Goal: Communication & Community: Answer question/provide support

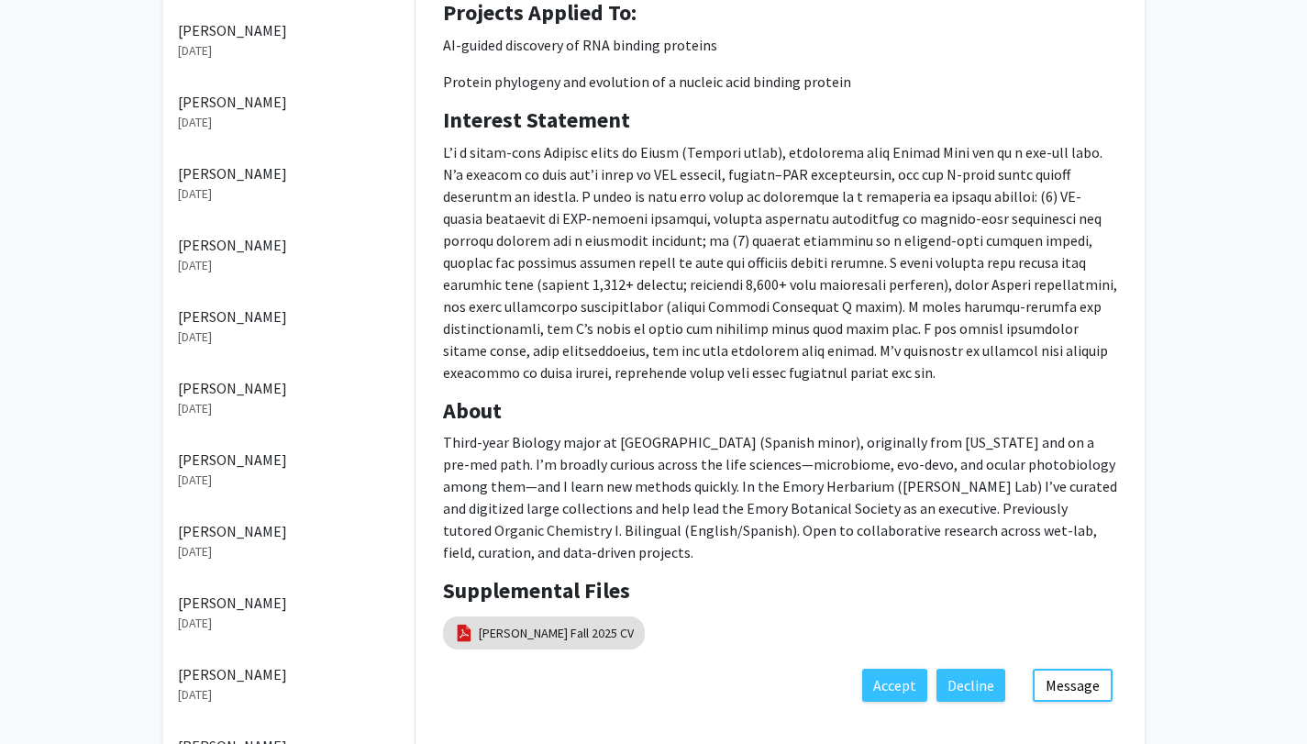
scroll to position [288, 0]
click at [544, 623] on link "[PERSON_NAME] Fall 2025 CV" at bounding box center [556, 632] width 155 height 19
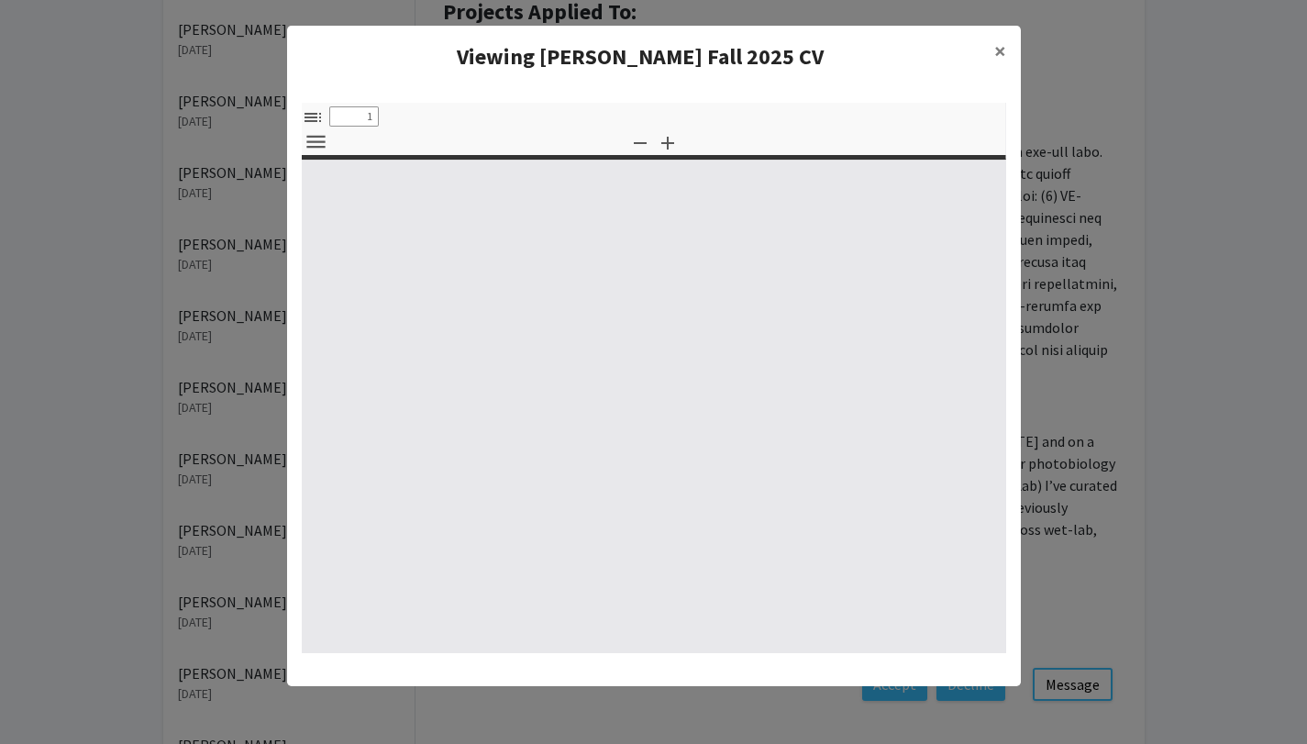
type input "0"
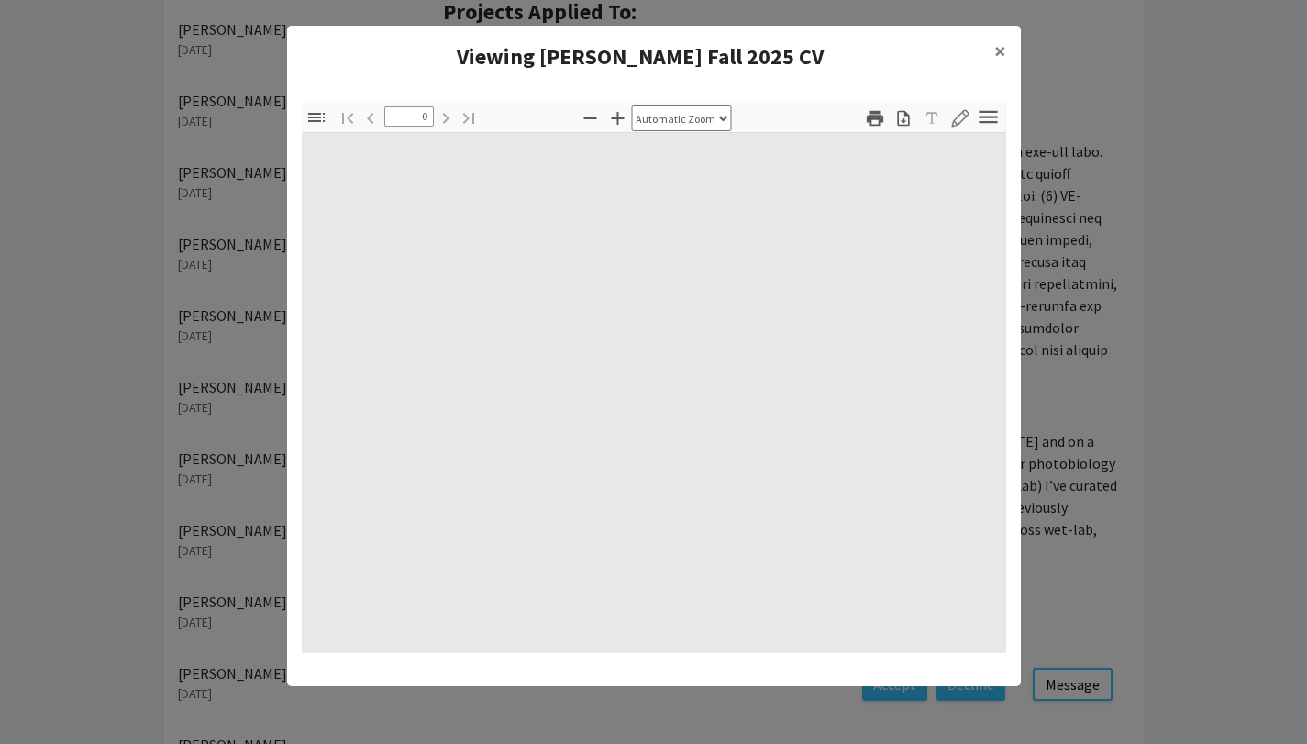
select select "custom"
type input "1"
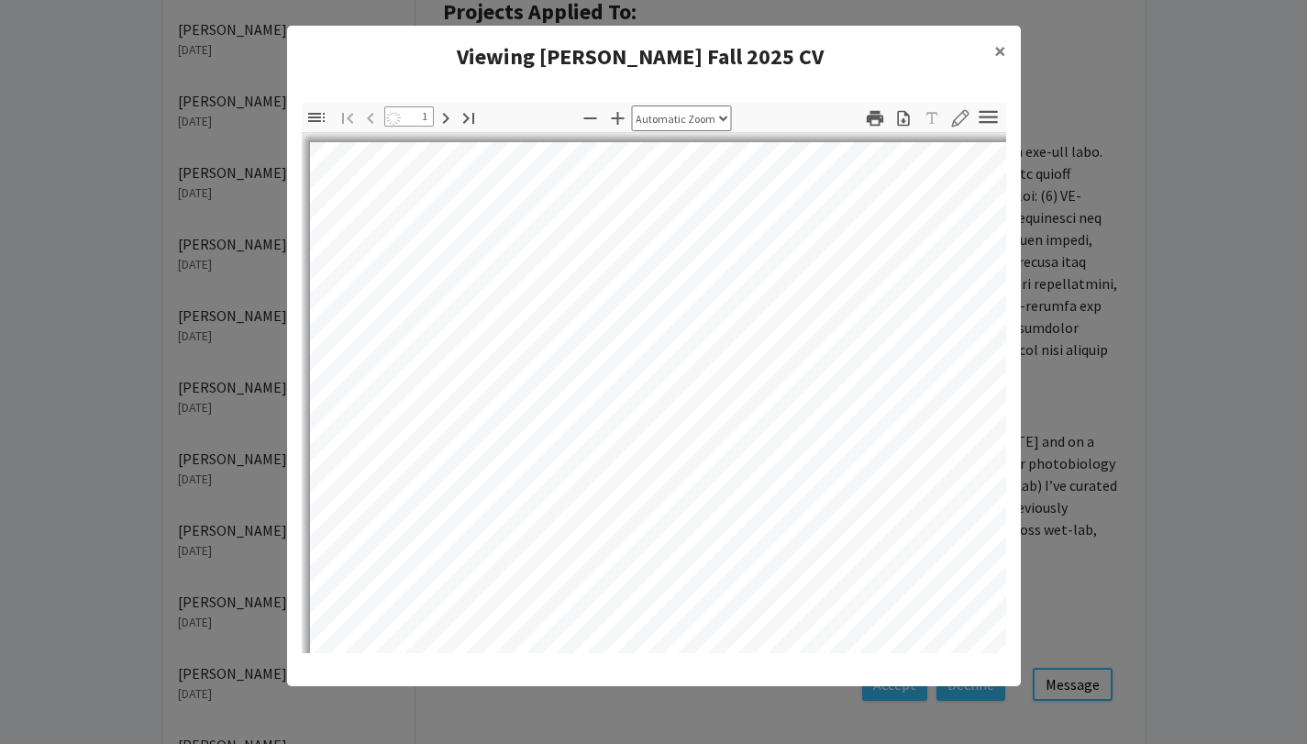
select select "auto"
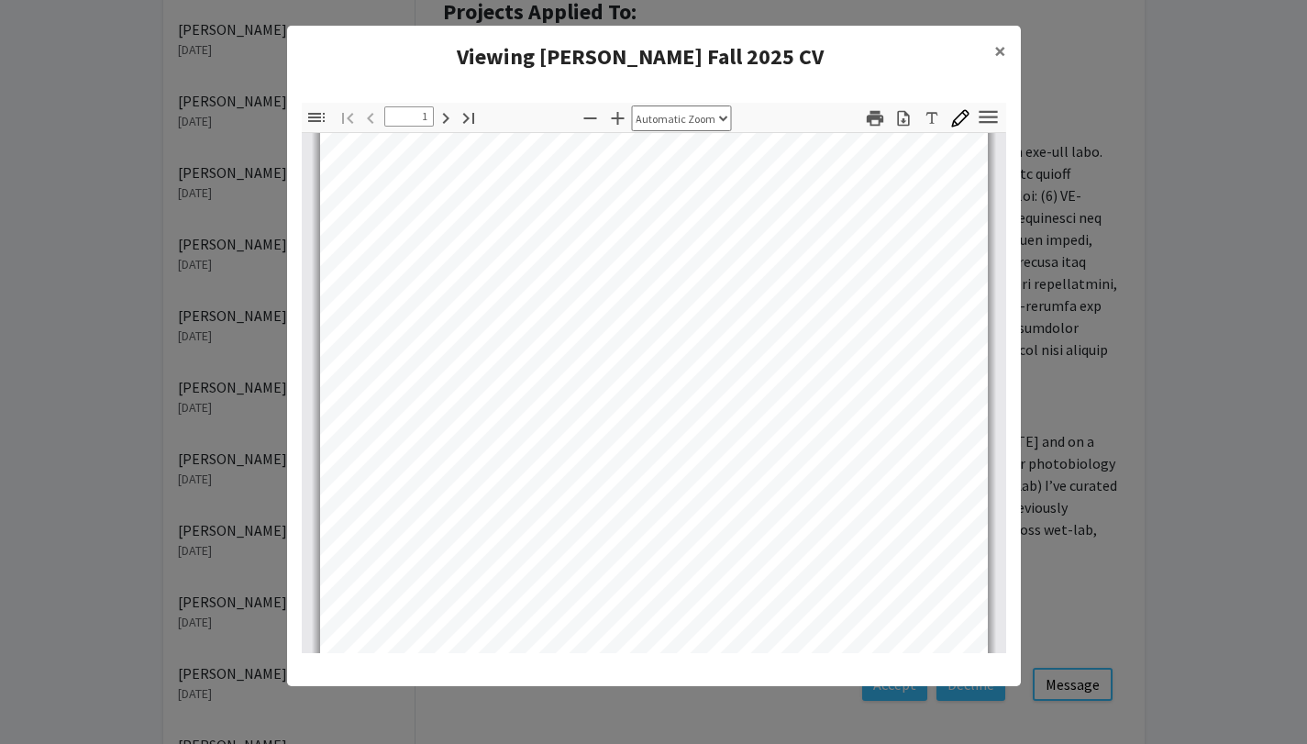
scroll to position [60, 0]
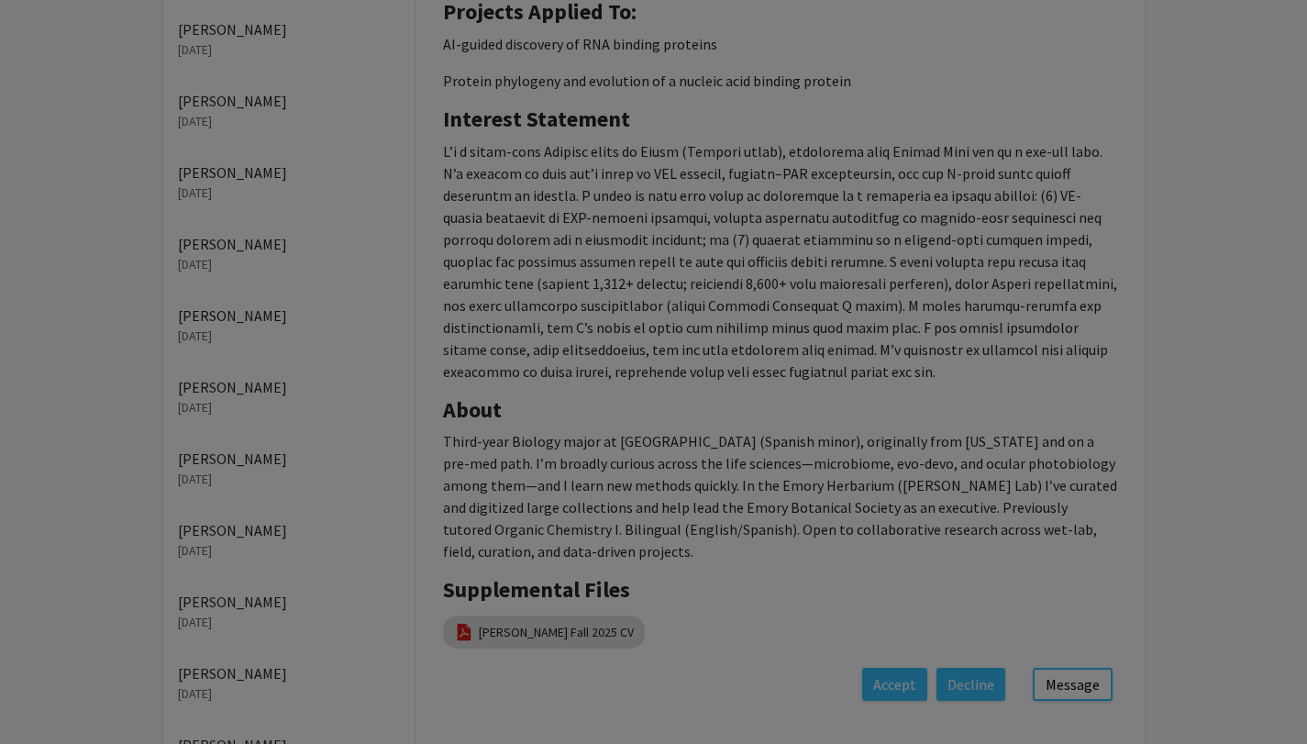
type input "1"
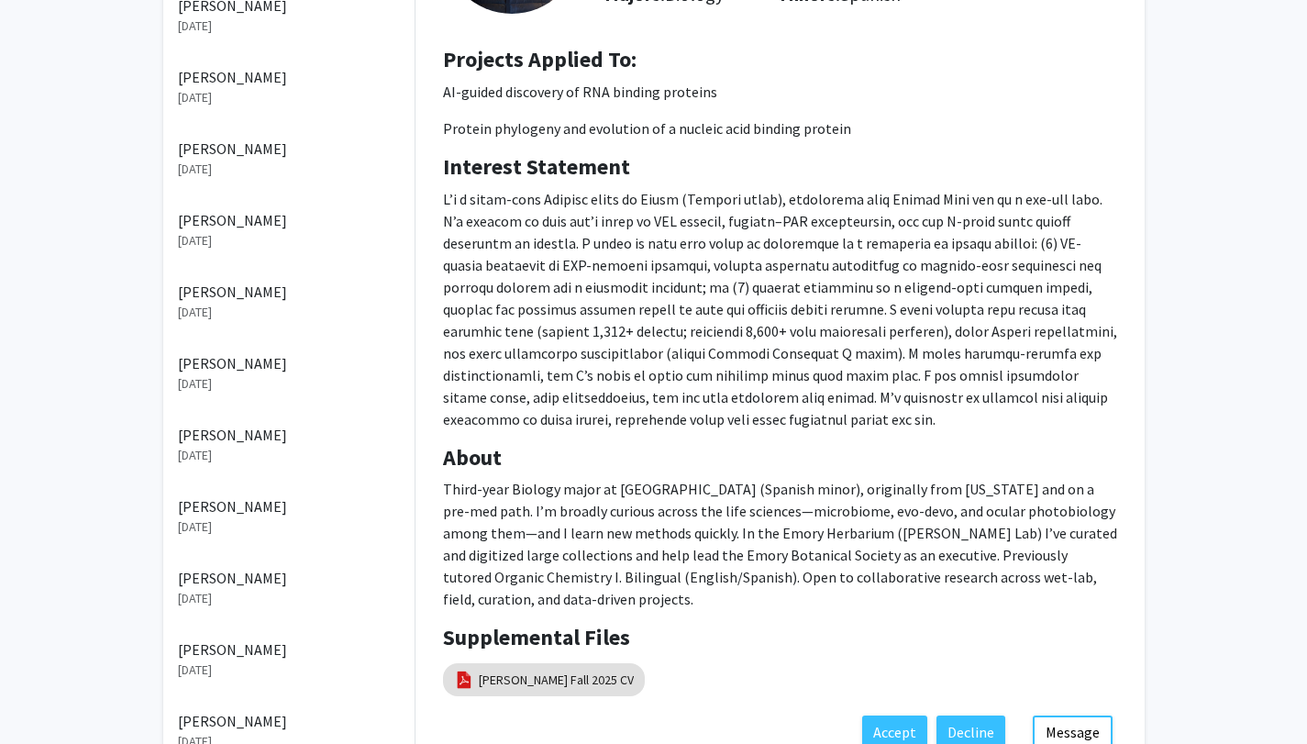
scroll to position [238, 0]
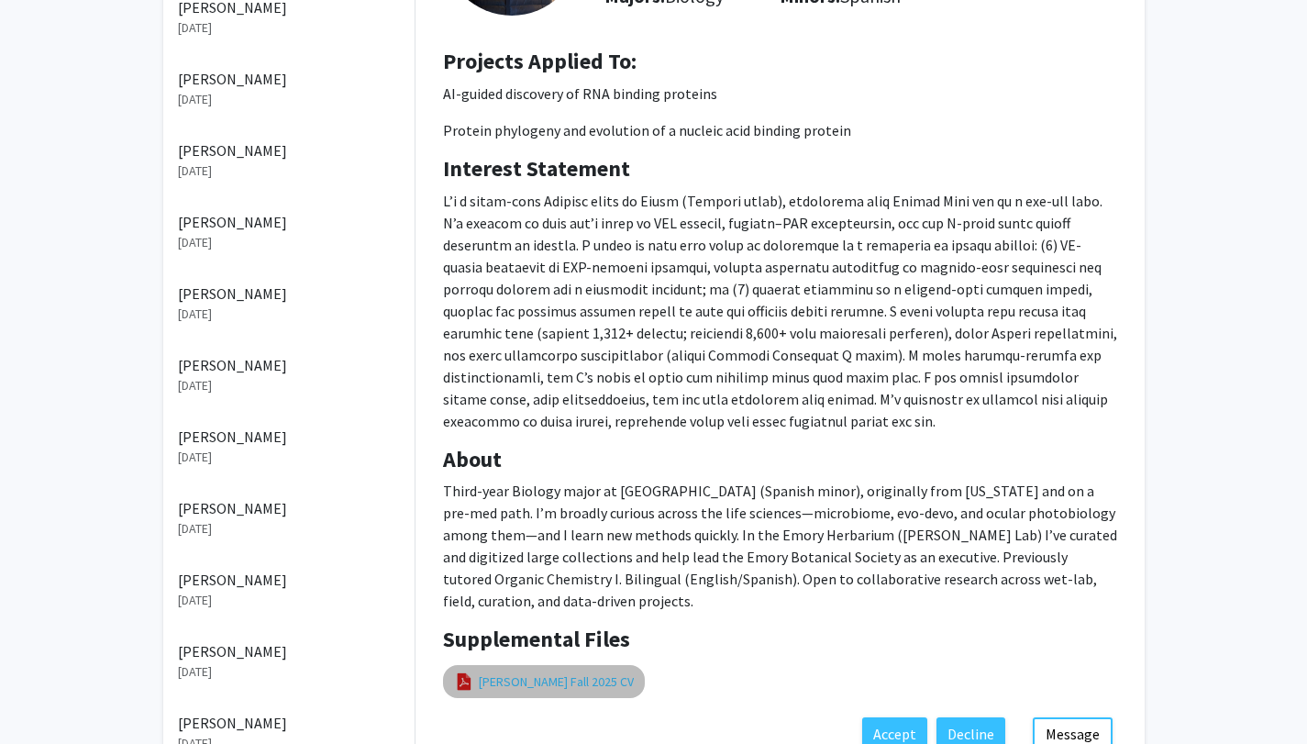
click at [570, 672] on link "[PERSON_NAME] Fall 2025 CV" at bounding box center [556, 681] width 155 height 19
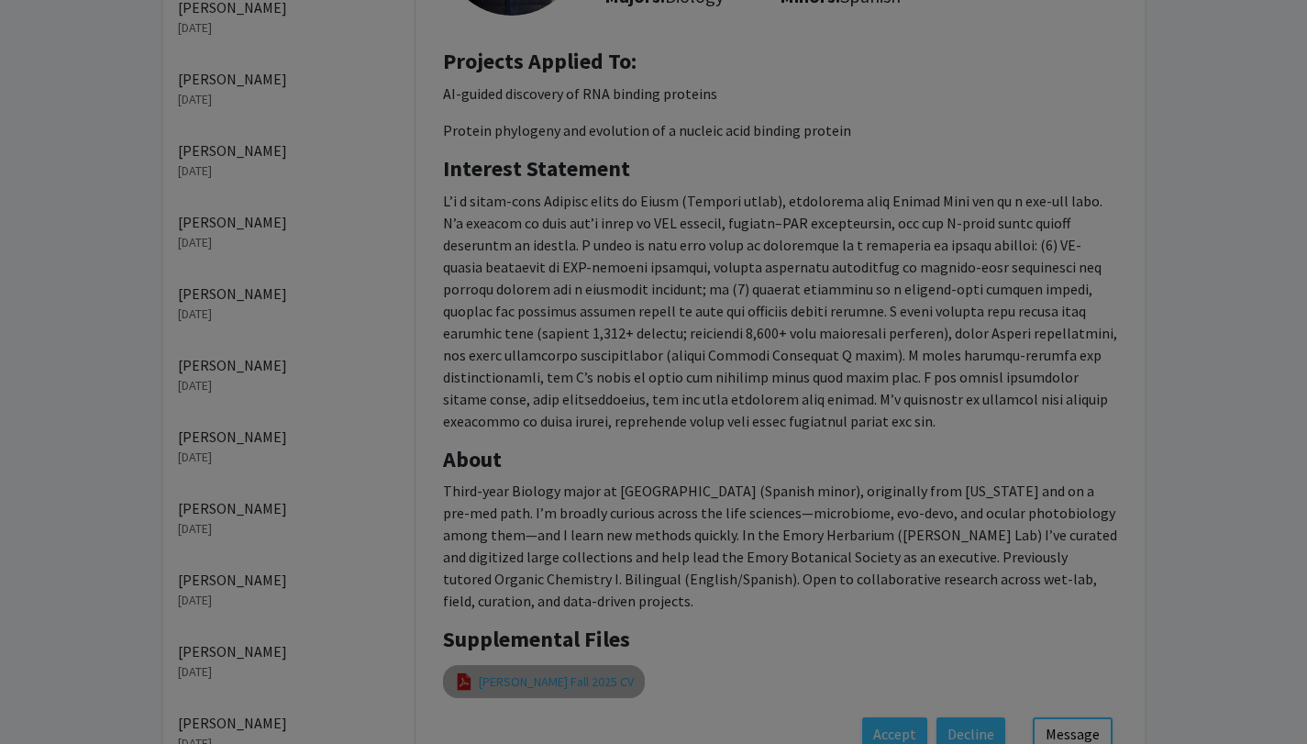
select select "custom"
type input "0"
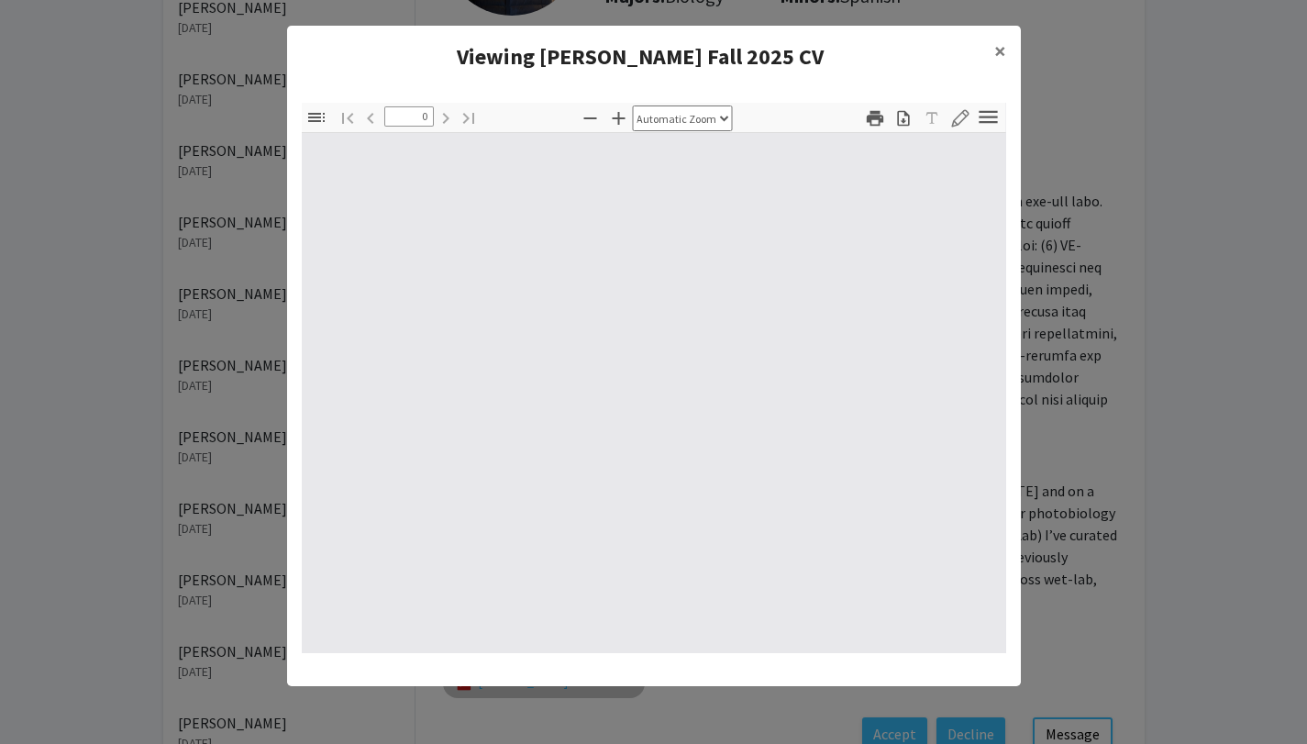
select select "custom"
type input "1"
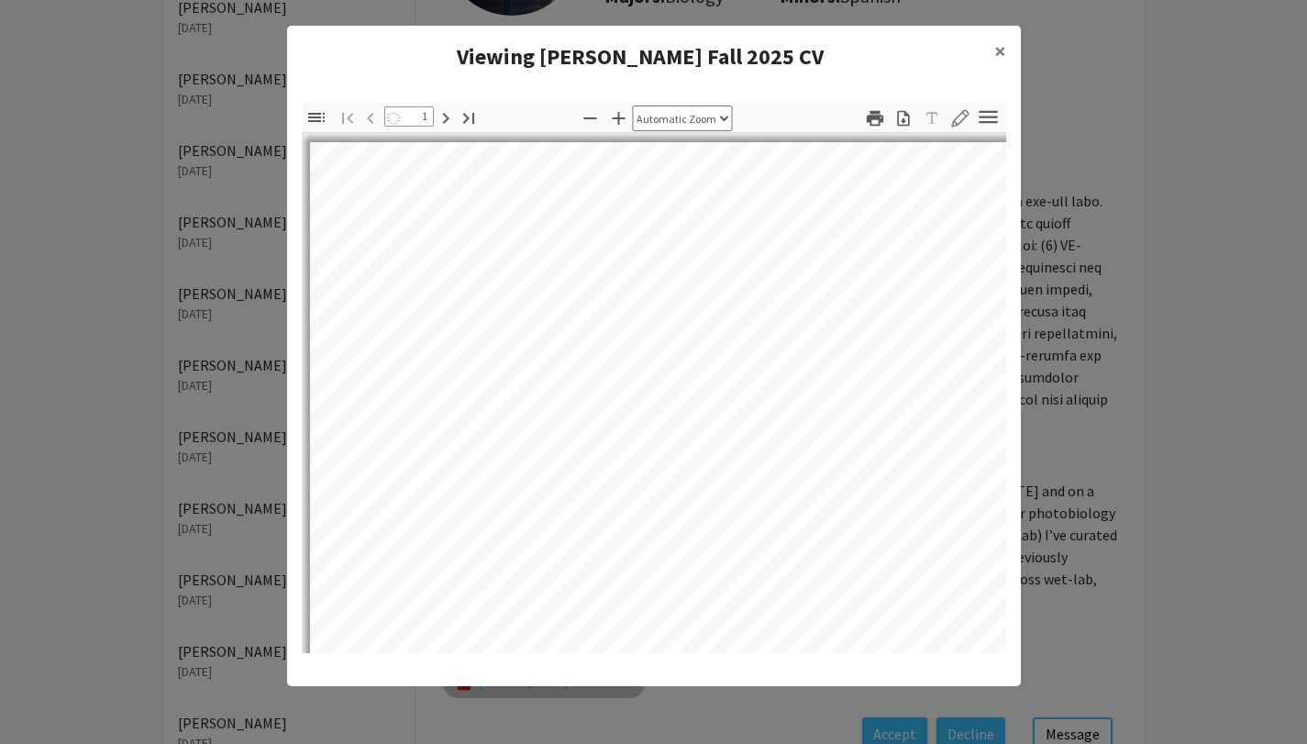
select select "auto"
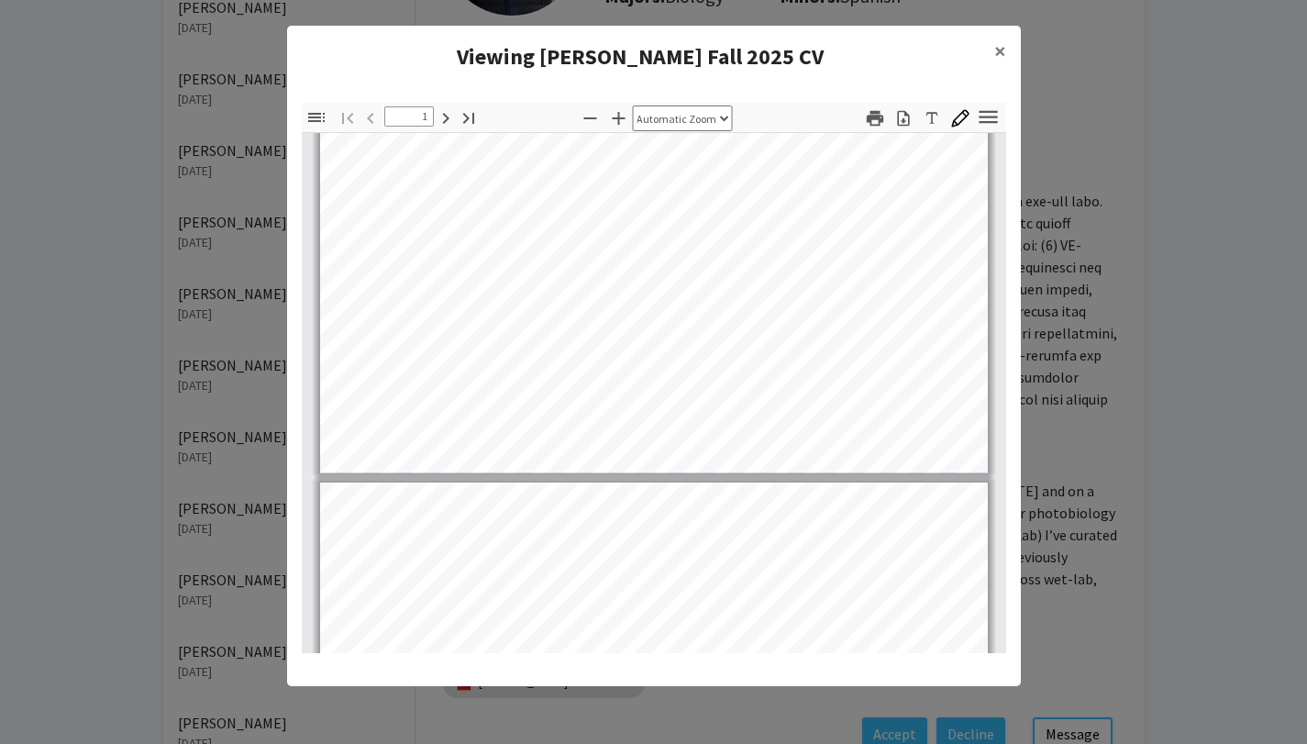
scroll to position [537, 0]
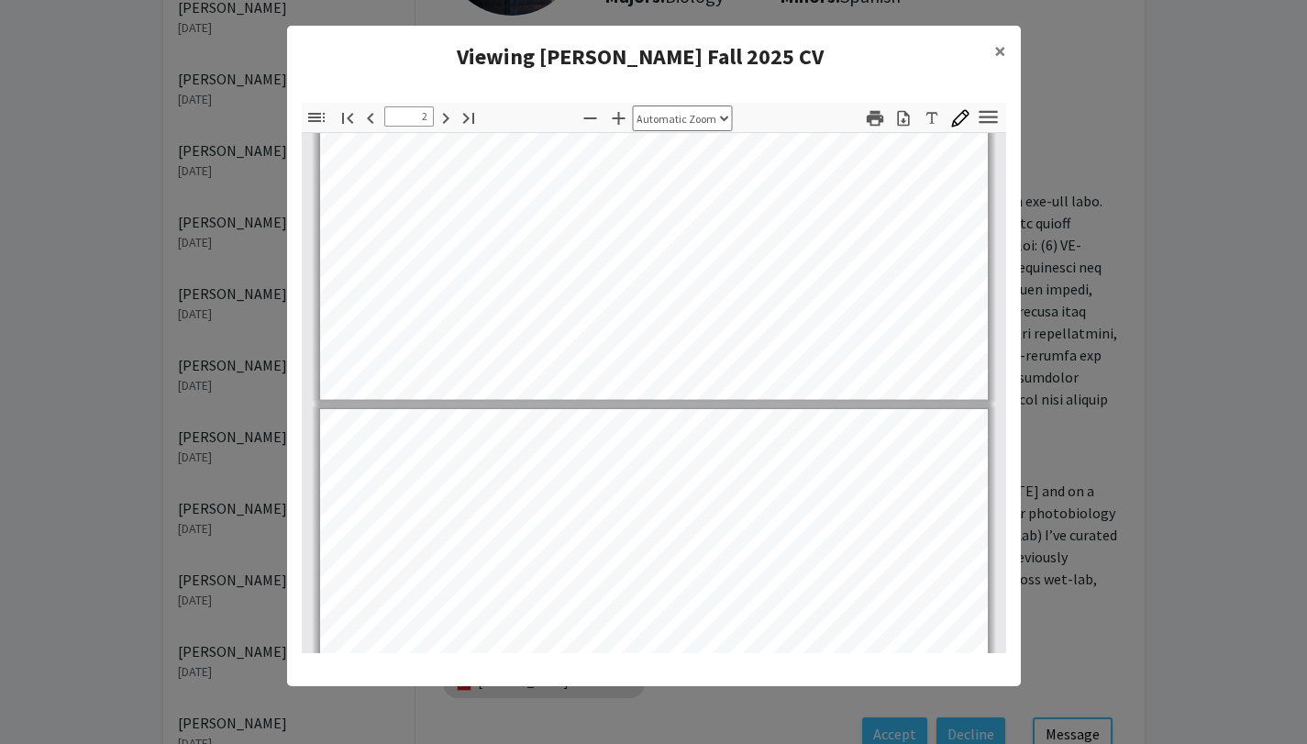
type input "3"
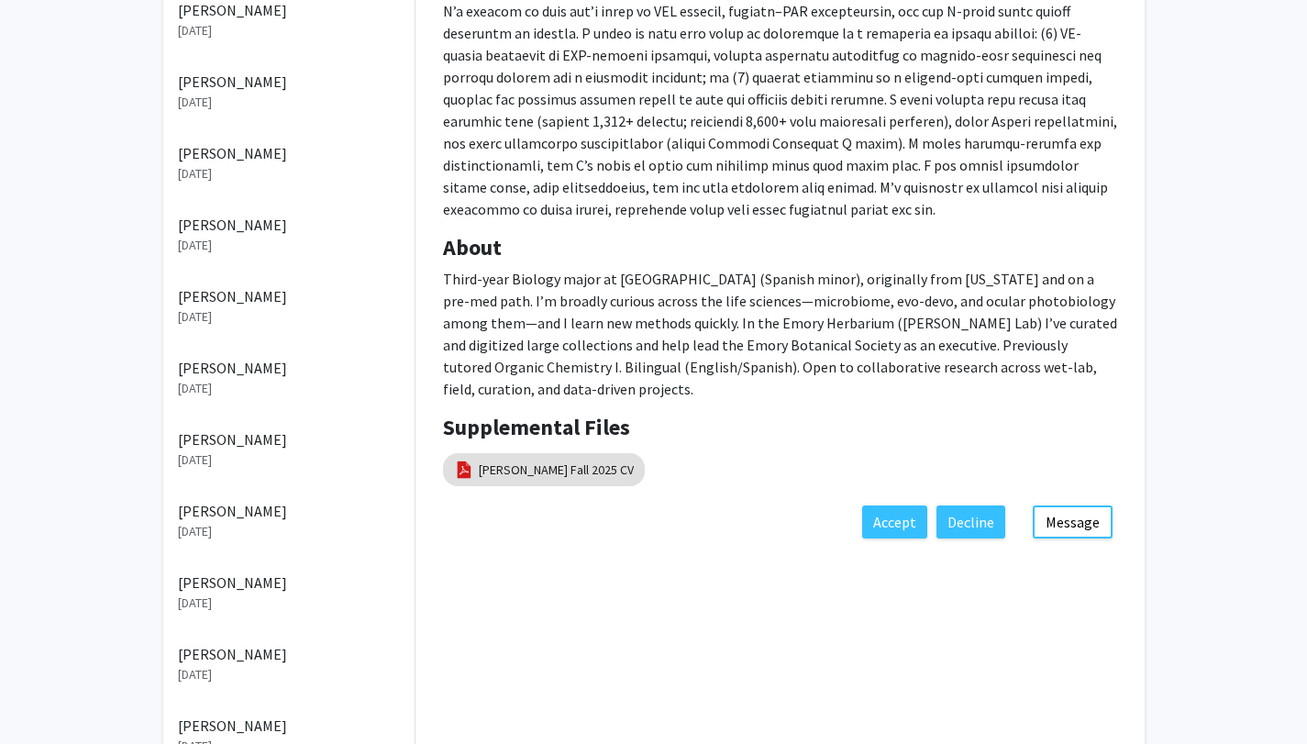
scroll to position [415, 0]
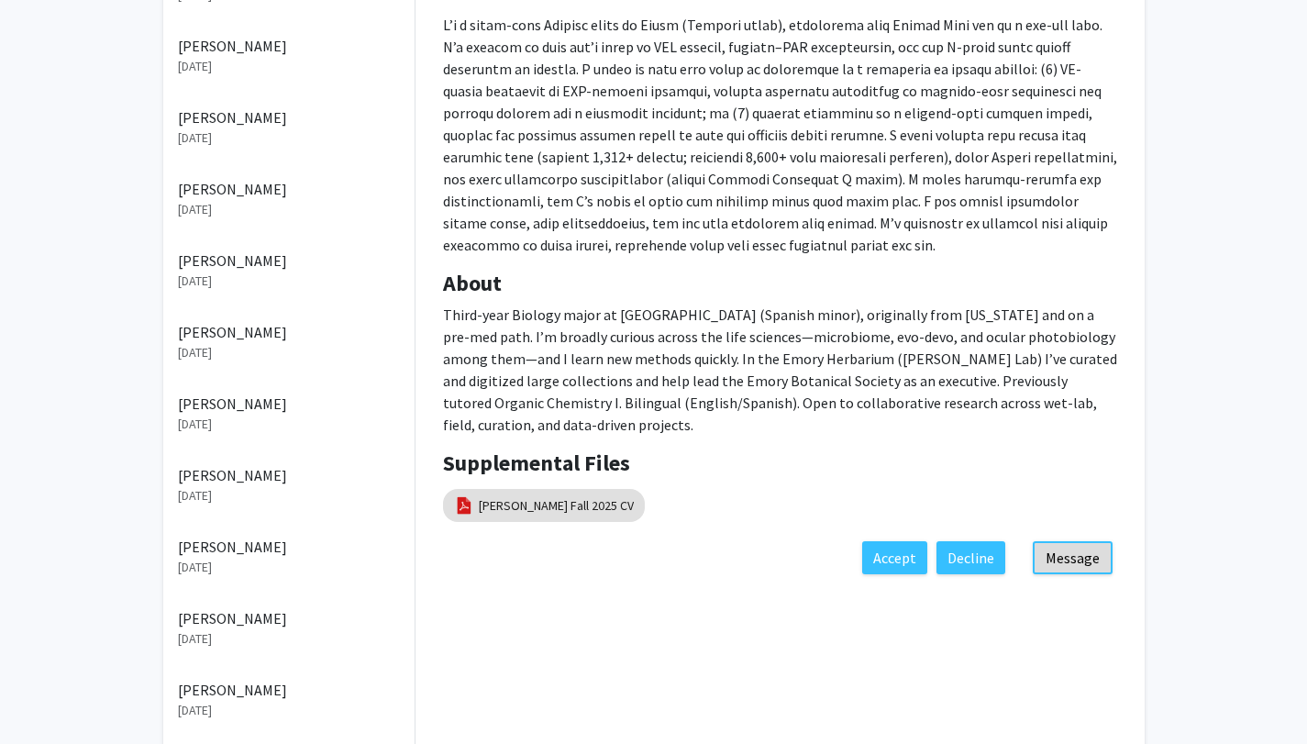
click at [1092, 541] on button "Message" at bounding box center [1073, 557] width 80 height 33
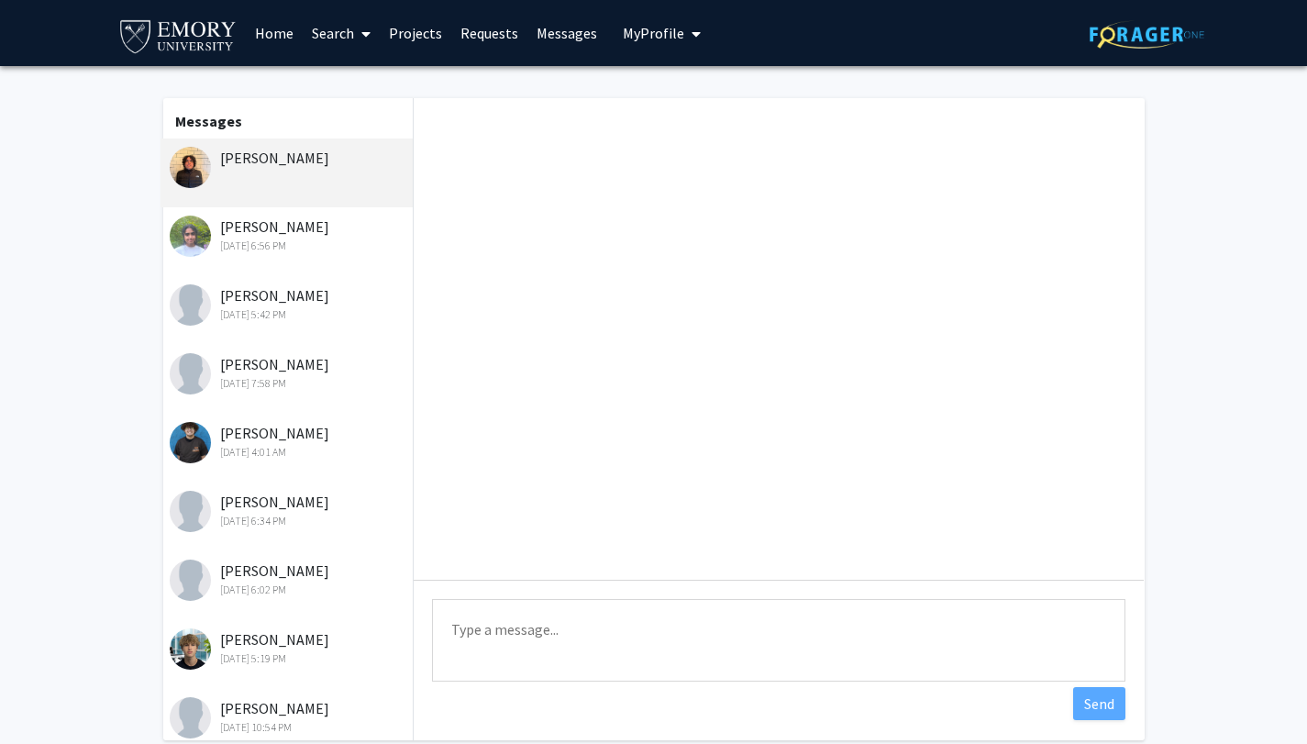
click at [593, 652] on textarea "Type a message" at bounding box center [778, 640] width 693 height 83
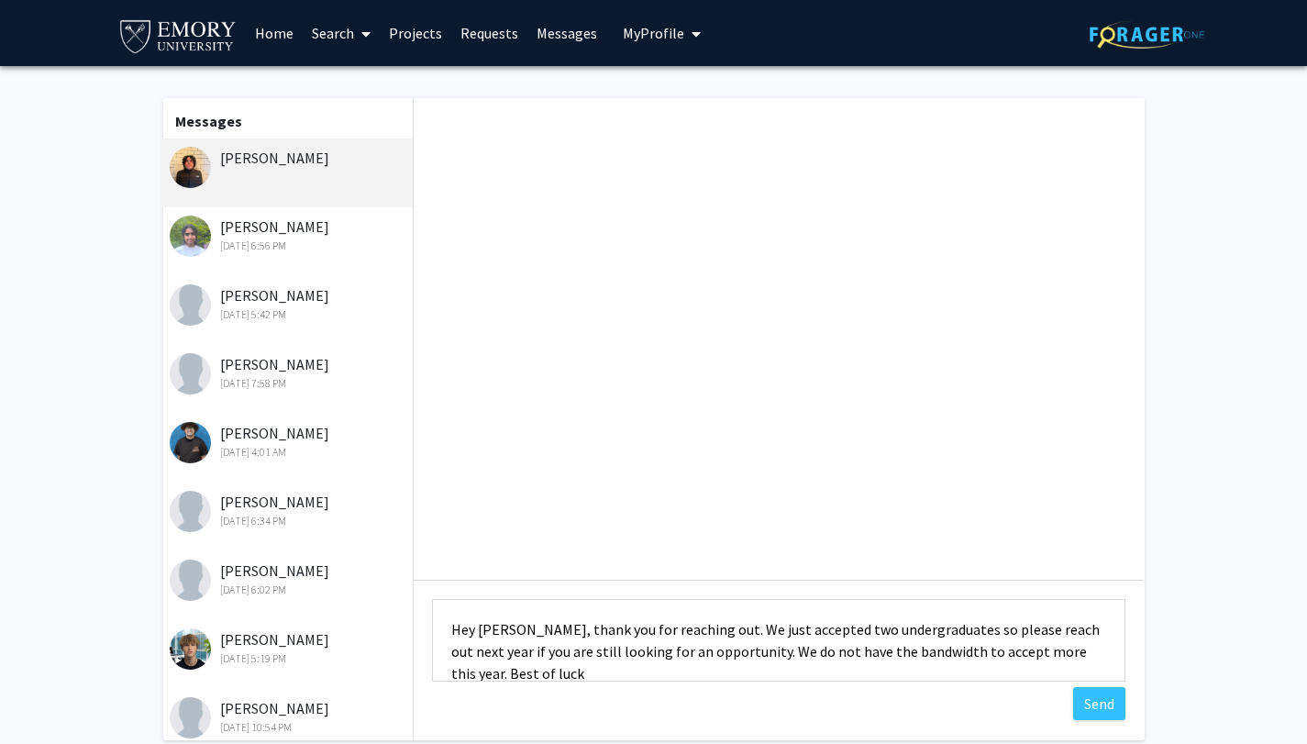
scroll to position [2, 0]
click at [695, 670] on textarea "Hey [PERSON_NAME], thank you for reaching out. We just accepted two undergradua…" at bounding box center [778, 640] width 693 height 83
type textarea "Hey [PERSON_NAME], thank you for reaching out. We just accepted two undergradua…"
click at [1112, 713] on button "Send" at bounding box center [1099, 703] width 52 height 33
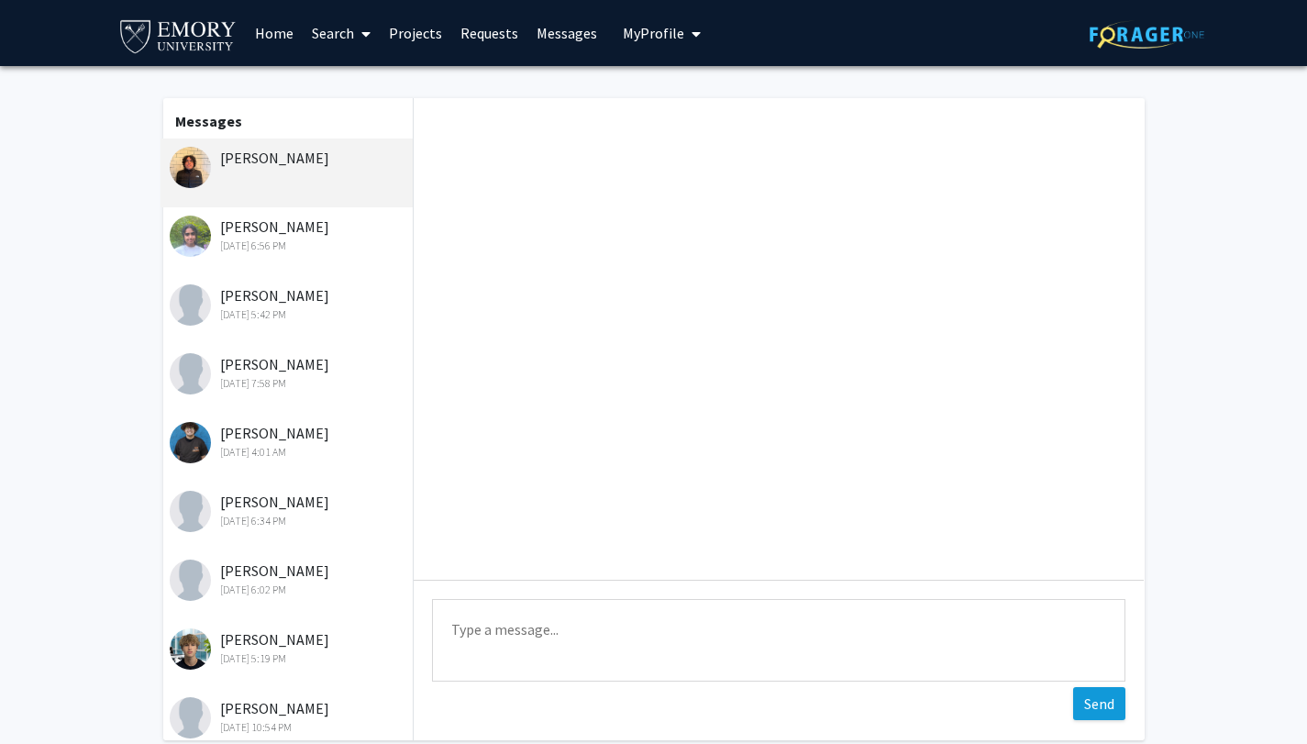
scroll to position [0, 0]
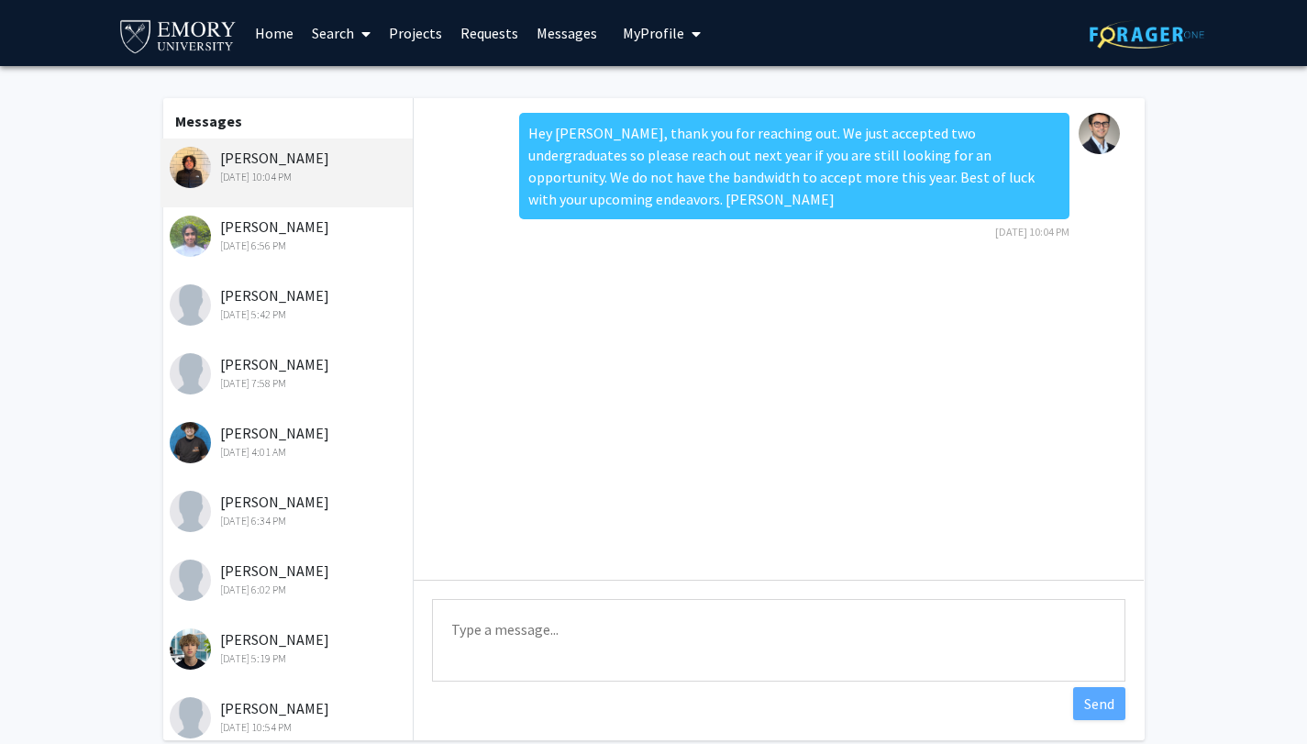
click at [392, 45] on link "Projects" at bounding box center [416, 33] width 72 height 64
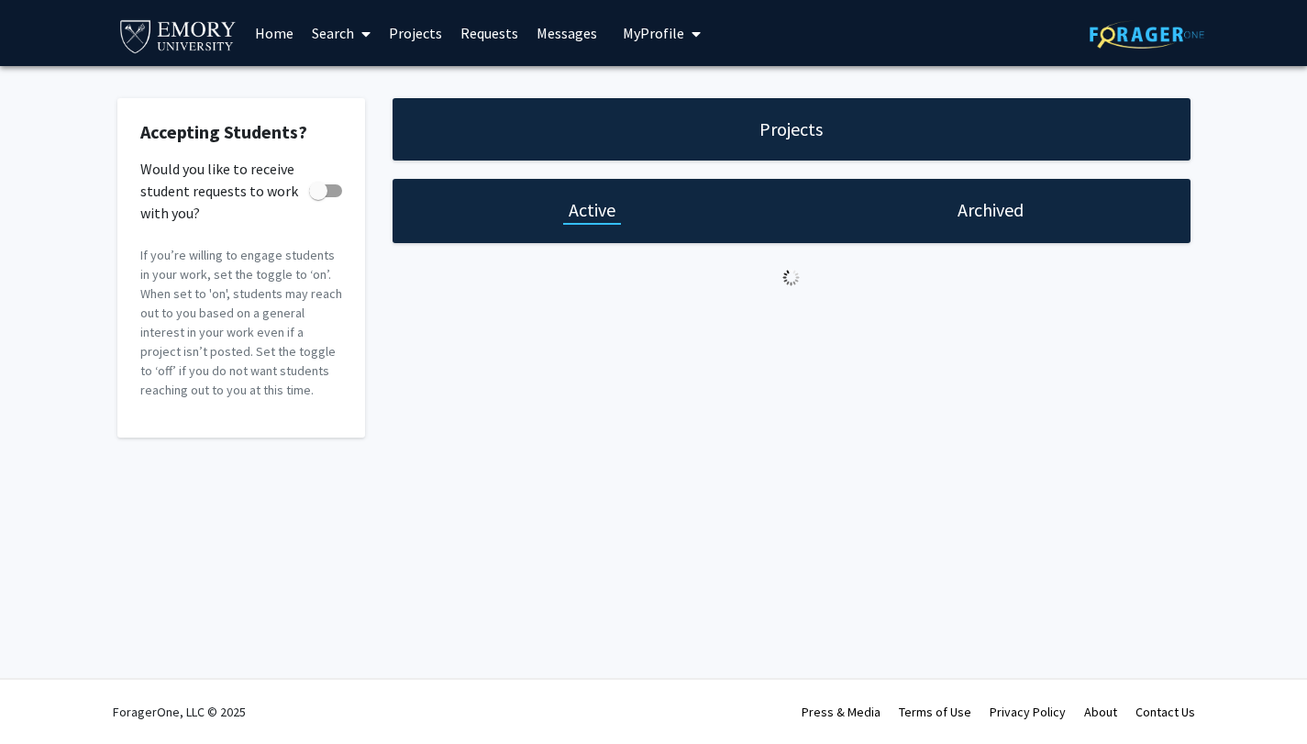
checkbox input "true"
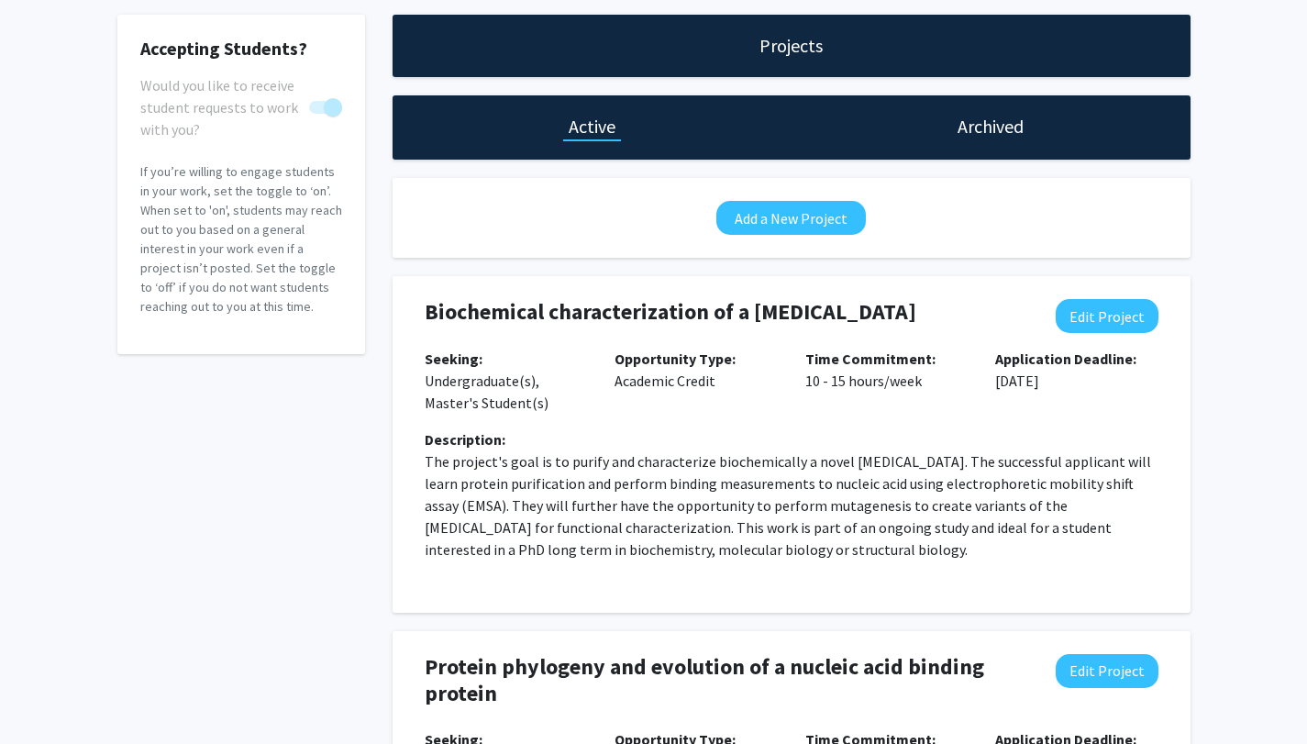
scroll to position [255, 0]
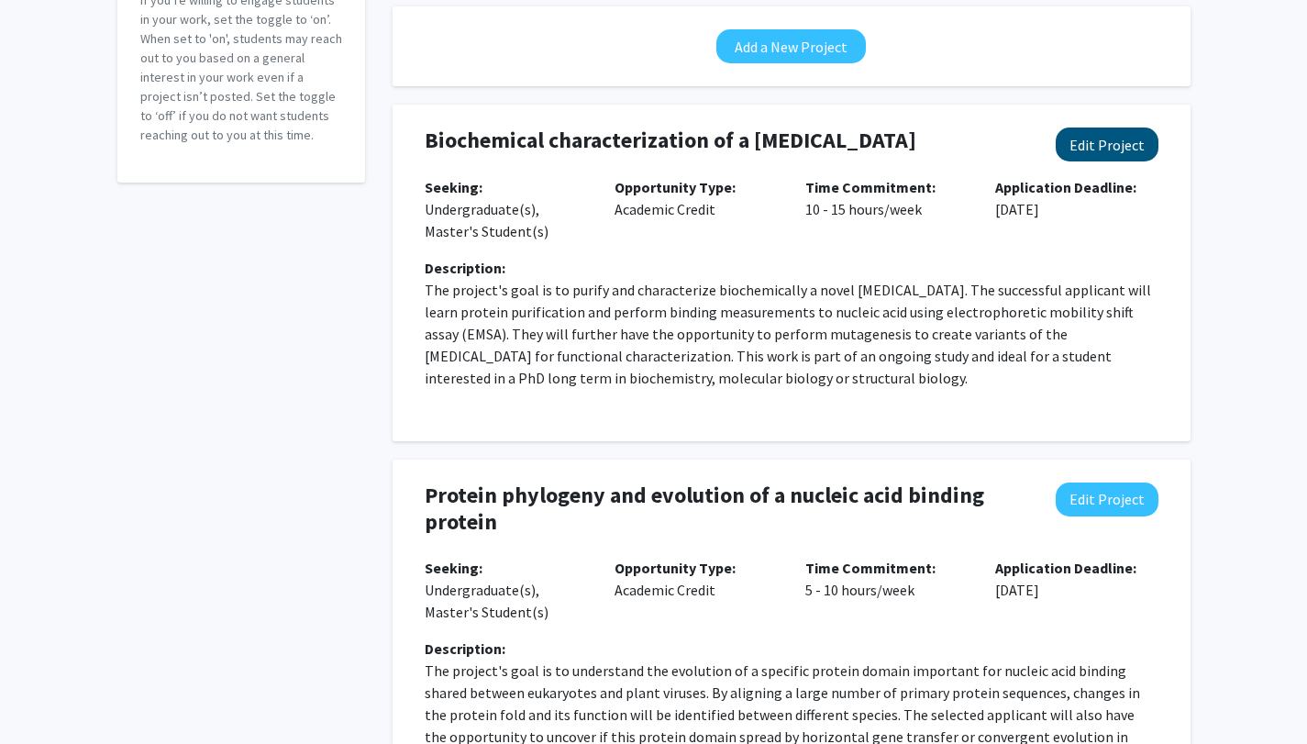
click at [1104, 154] on button "Edit Project" at bounding box center [1107, 144] width 103 height 34
select select "10 - 15"
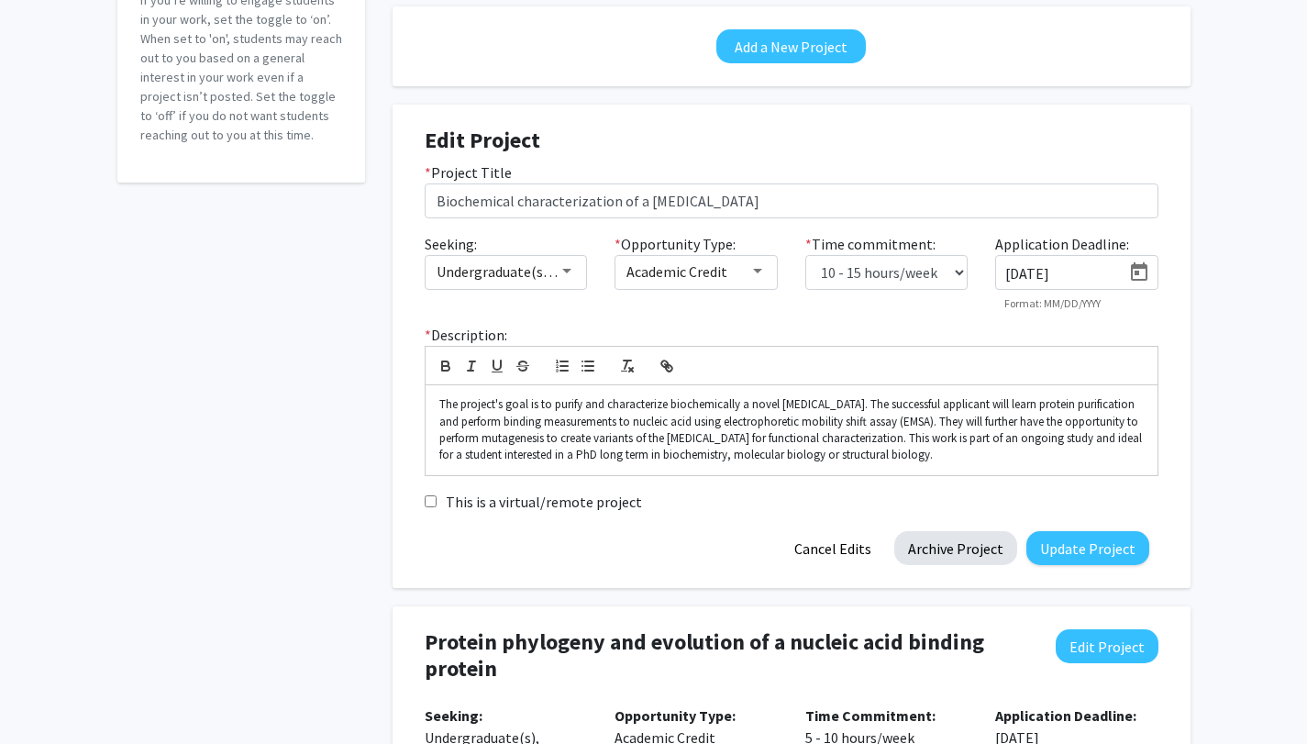
click at [921, 539] on button "Archive Project" at bounding box center [955, 548] width 123 height 34
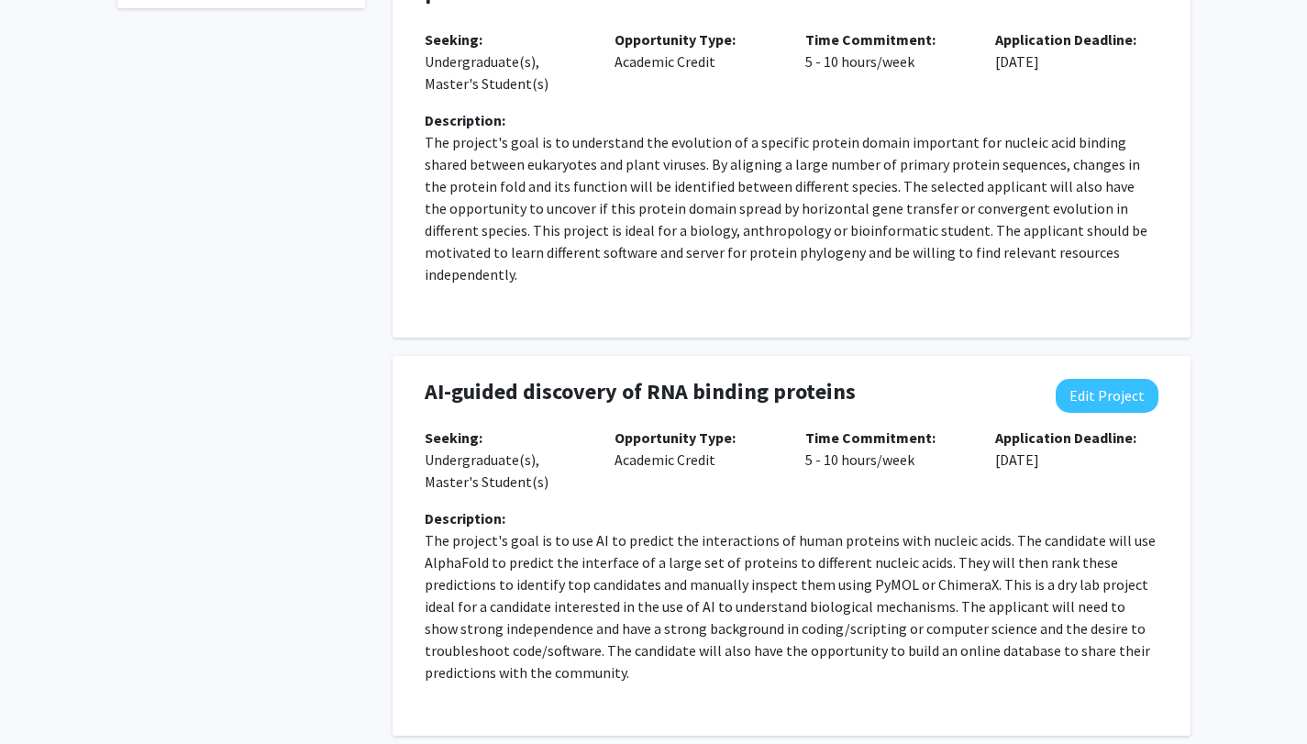
scroll to position [450, 0]
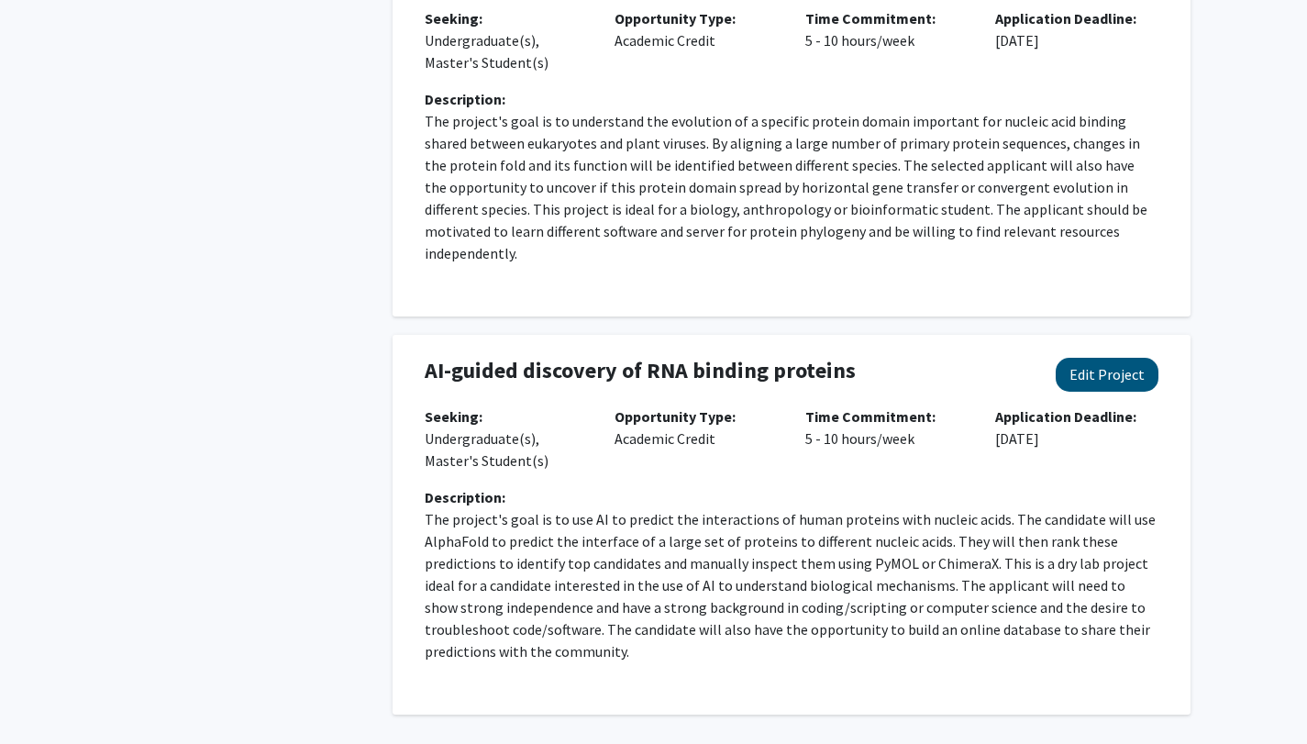
click at [1101, 369] on button "Edit Project" at bounding box center [1107, 375] width 103 height 34
select select "5 - 10"
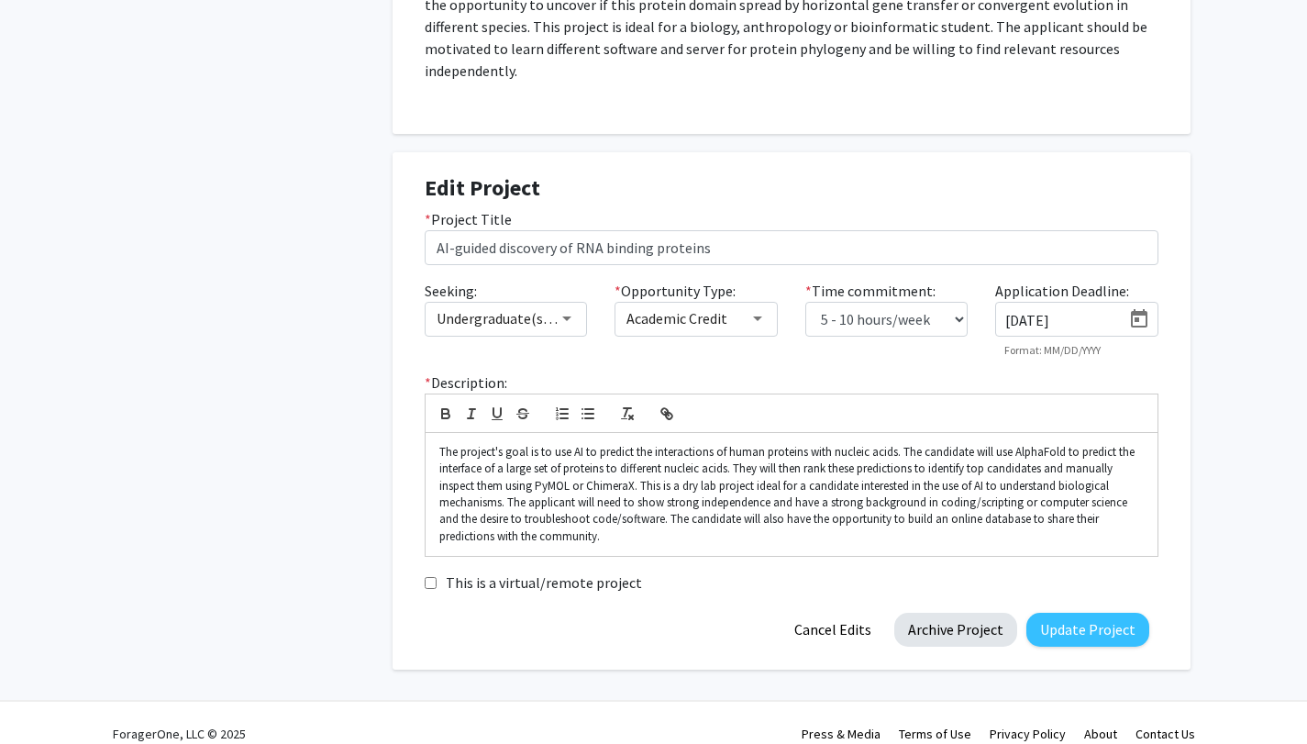
scroll to position [632, 0]
click at [949, 614] on button "Archive Project" at bounding box center [955, 631] width 123 height 34
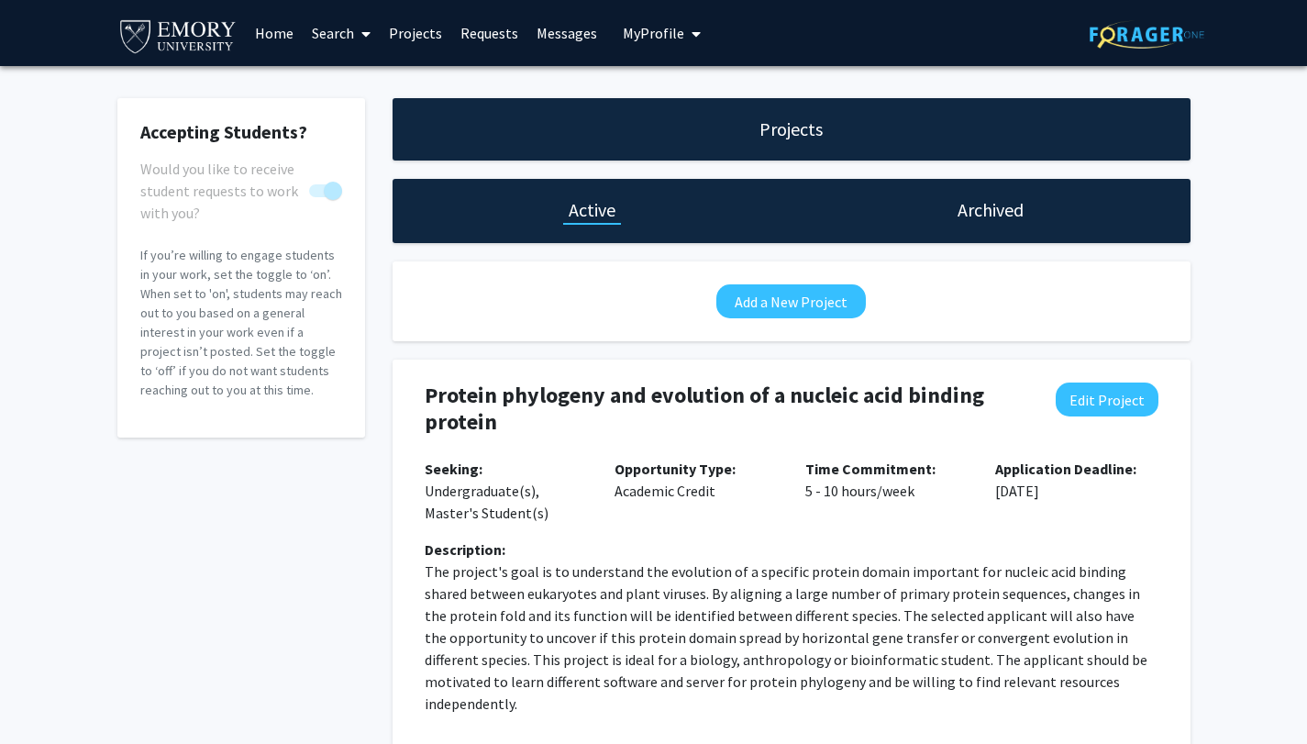
scroll to position [0, 0]
